Goal: Task Accomplishment & Management: Manage account settings

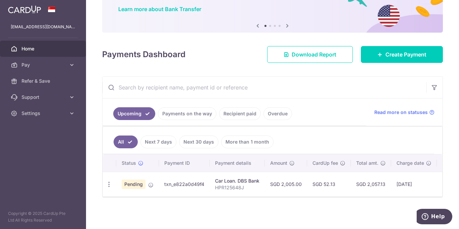
scroll to position [54, 0]
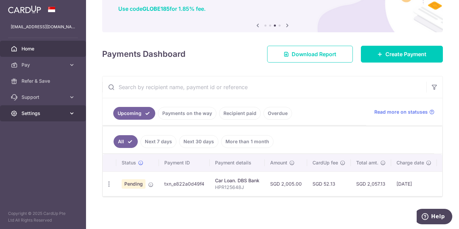
click at [54, 112] on span "Settings" at bounding box center [43, 113] width 44 height 7
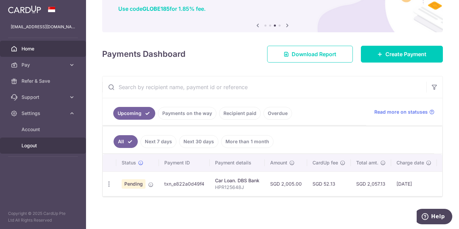
click at [50, 147] on span "Logout" at bounding box center [43, 145] width 44 height 7
